Goal: Information Seeking & Learning: Learn about a topic

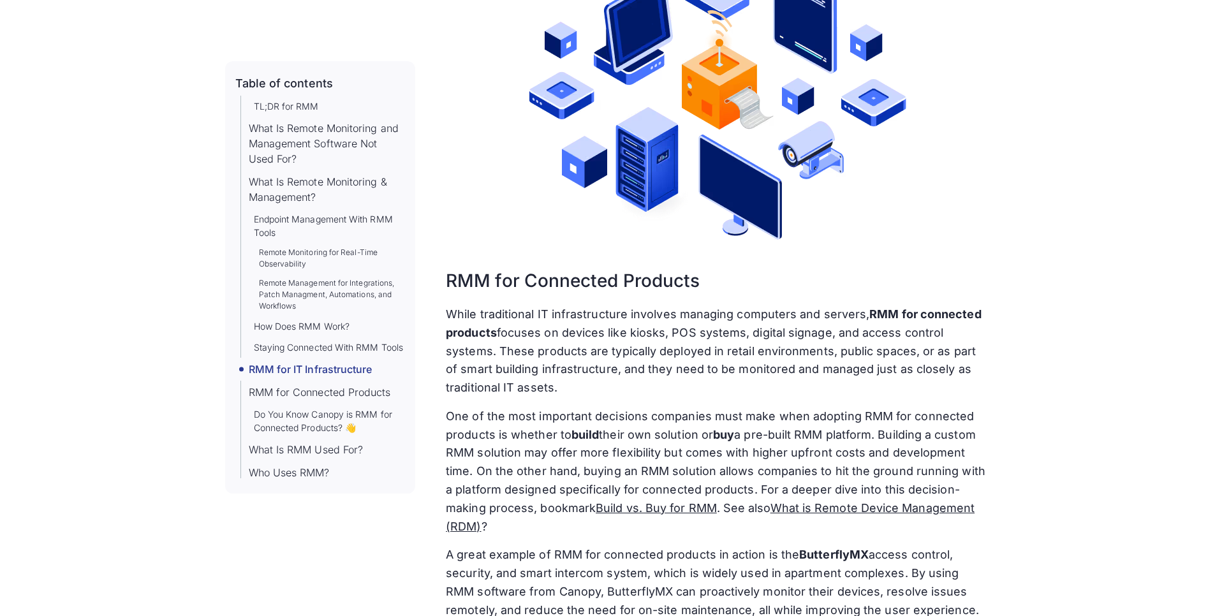
scroll to position [3981, 0]
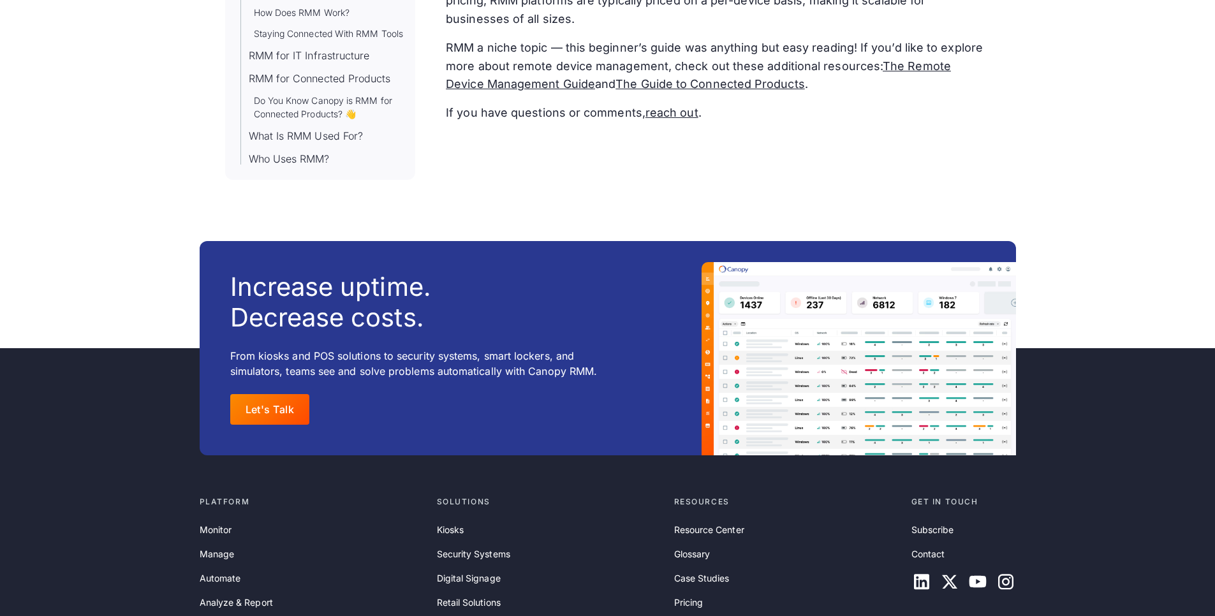
scroll to position [415, 0]
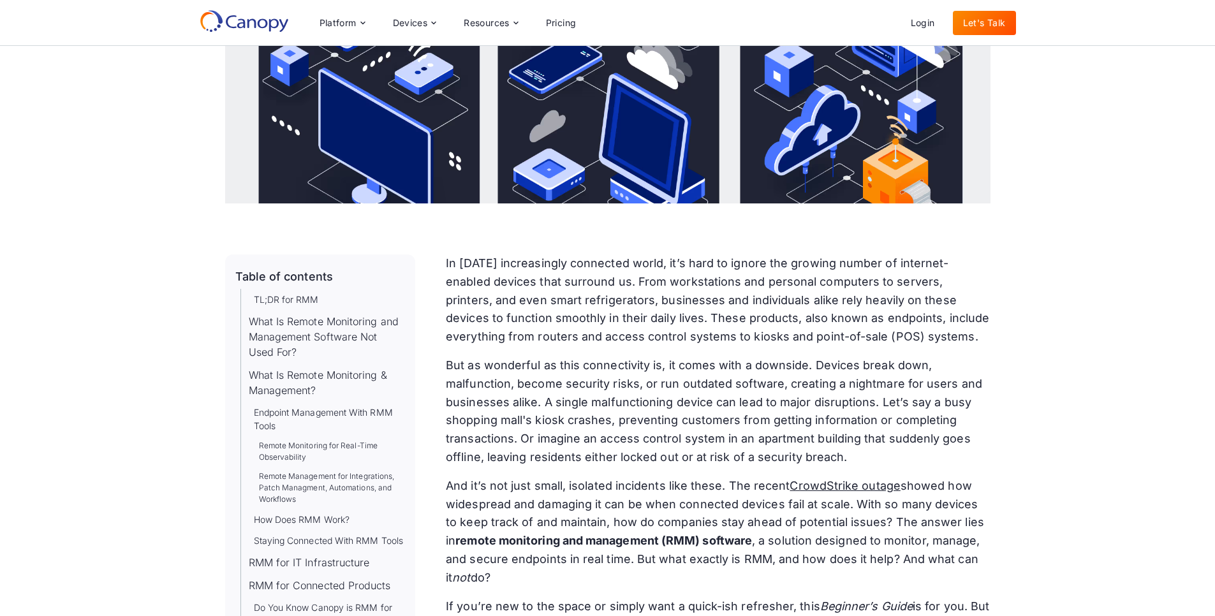
drag, startPoint x: 885, startPoint y: 304, endPoint x: 506, endPoint y: 275, distance: 380.6
click at [506, 275] on p "In [DATE] increasingly connected world, it’s hard to ignore the growing number …" at bounding box center [718, 301] width 544 height 92
click at [762, 299] on p "In [DATE] increasingly connected world, it’s hard to ignore the growing number …" at bounding box center [718, 301] width 544 height 92
click at [717, 313] on p "In [DATE] increasingly connected world, it’s hard to ignore the growing number …" at bounding box center [718, 301] width 544 height 92
drag, startPoint x: 718, startPoint y: 310, endPoint x: 827, endPoint y: 302, distance: 109.4
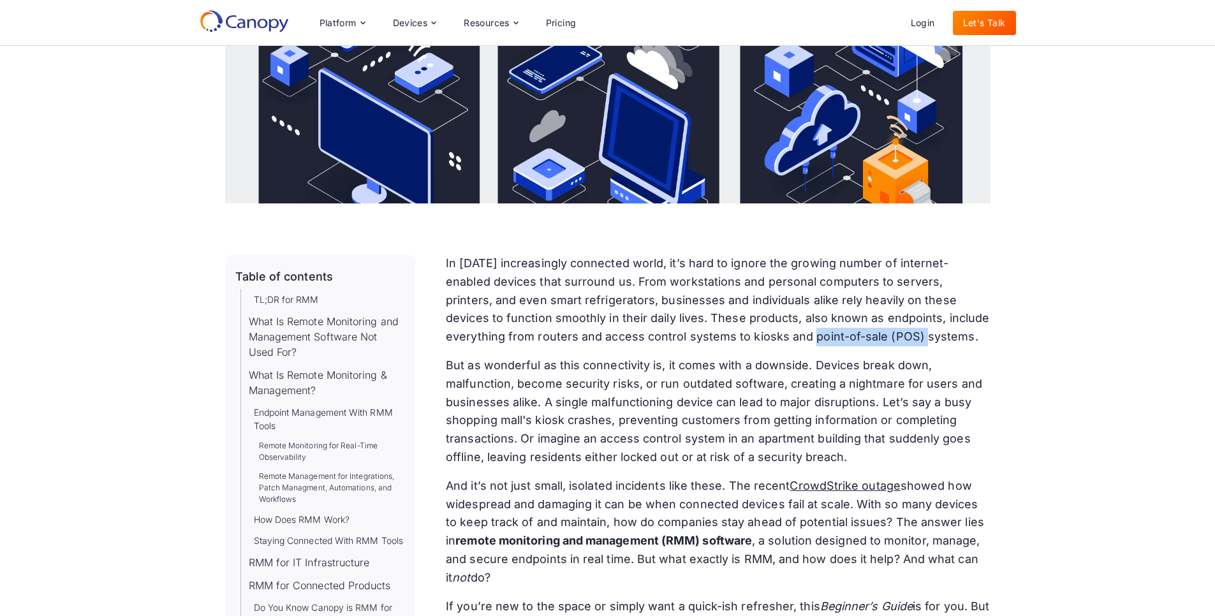
click at [827, 302] on p "In [DATE] increasingly connected world, it’s hard to ignore the growing number …" at bounding box center [718, 301] width 544 height 92
copy p "point-of-sale (POS)"
click at [710, 272] on p "In [DATE] increasingly connected world, it’s hard to ignore the growing number …" at bounding box center [718, 301] width 544 height 92
